Goal: Task Accomplishment & Management: Manage account settings

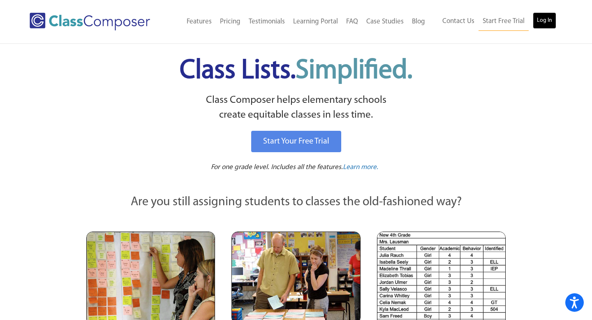
click at [548, 21] on link "Log In" at bounding box center [544, 20] width 23 height 16
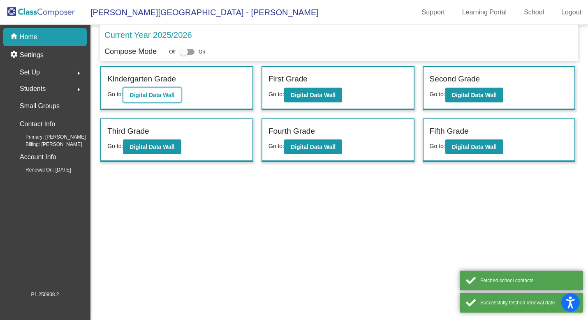
click at [148, 92] on b "Digital Data Wall" at bounding box center [152, 95] width 45 height 7
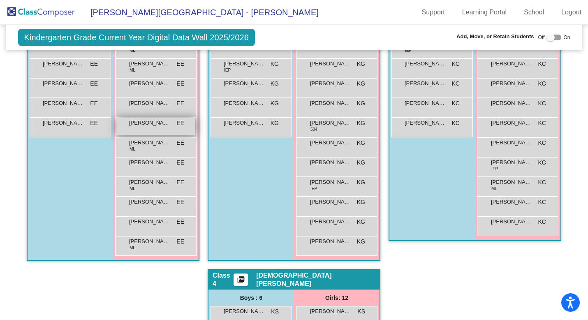
scroll to position [245, 0]
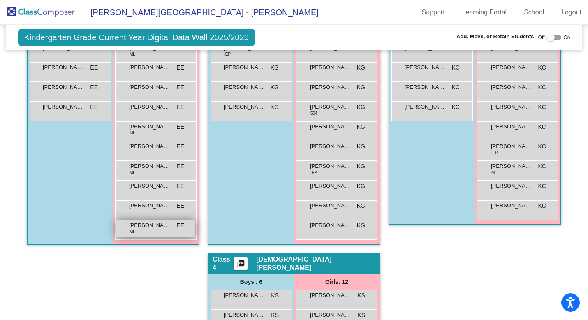
click at [159, 231] on div "[PERSON_NAME] EE lock do_not_disturb_alt" at bounding box center [155, 228] width 79 height 17
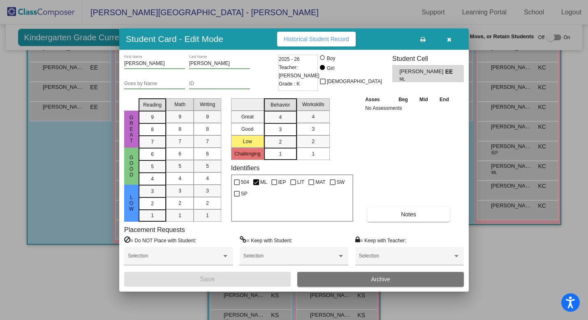
click at [448, 39] on icon "button" at bounding box center [449, 40] width 5 height 6
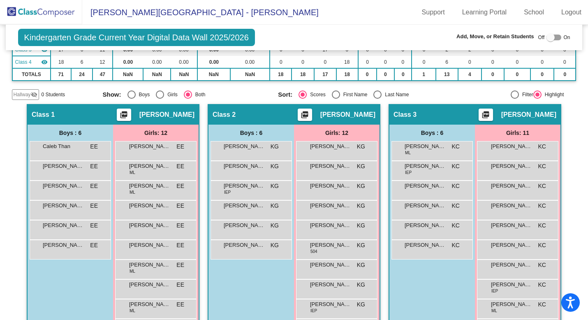
scroll to position [94, 0]
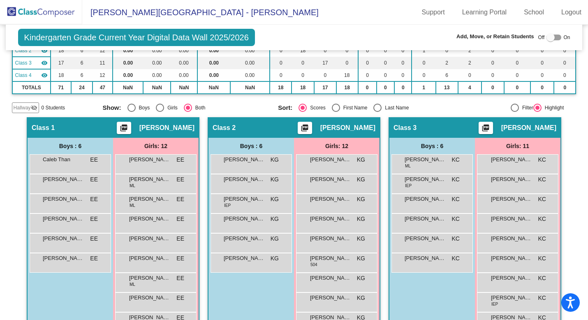
click at [55, 6] on img at bounding box center [41, 12] width 82 height 24
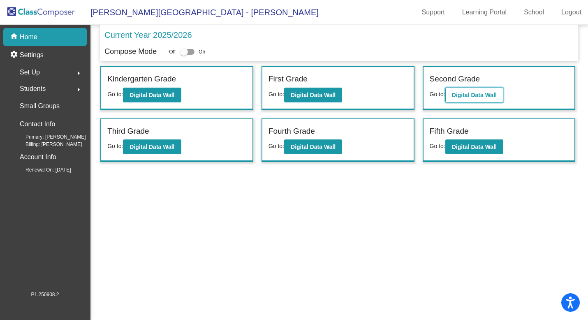
click at [492, 93] on b "Digital Data Wall" at bounding box center [474, 95] width 45 height 7
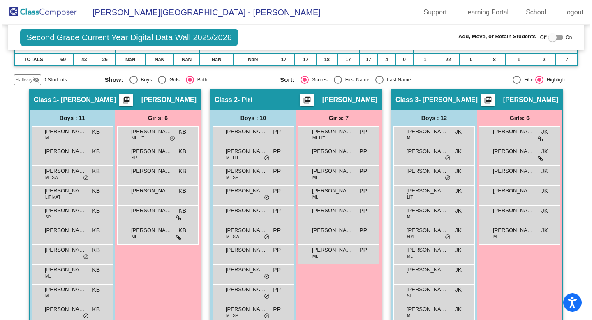
scroll to position [139, 0]
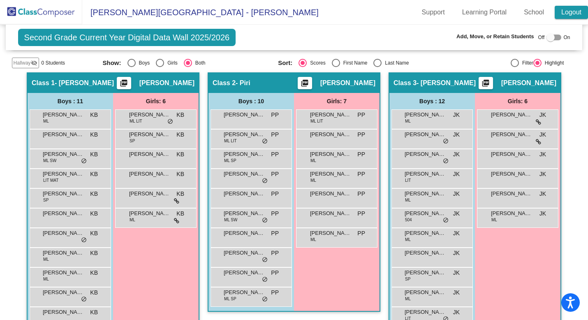
click at [563, 13] on link "Logout" at bounding box center [571, 12] width 33 height 13
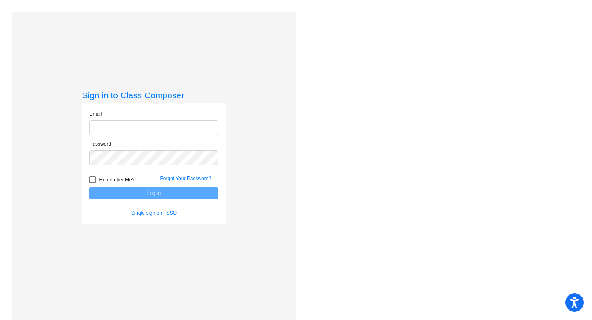
type input "[EMAIL_ADDRESS][DOMAIN_NAME]"
